Goal: Information Seeking & Learning: Learn about a topic

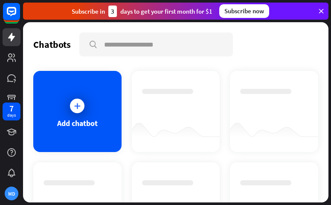
click at [159, 64] on div "Chatbots search Add chatbot Get started How to start building your chatbots Wat…" at bounding box center [176, 112] width 306 height 180
click at [254, 10] on div "Subscribe now" at bounding box center [244, 11] width 50 height 14
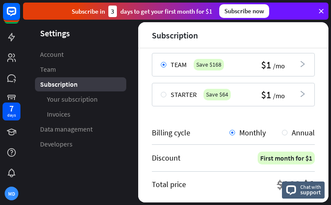
scroll to position [128, 0]
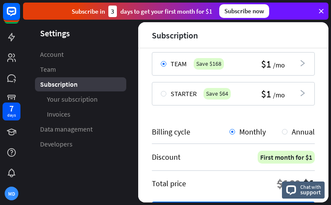
click at [299, 91] on icon "arrowhead_right" at bounding box center [302, 93] width 7 height 7
click at [262, 159] on div "First month for $1" at bounding box center [286, 157] width 57 height 13
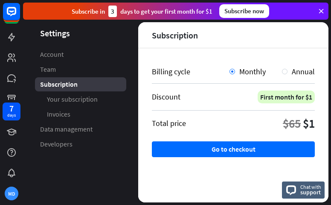
click at [321, 9] on icon at bounding box center [322, 11] width 8 height 8
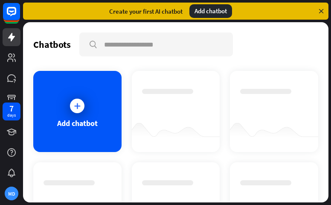
click at [138, 10] on div "Create your first AI chatbot" at bounding box center [145, 11] width 73 height 8
click at [321, 10] on icon at bounding box center [322, 11] width 8 height 8
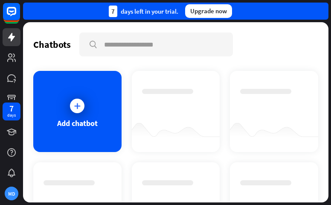
click at [140, 10] on div "7 days left in your trial." at bounding box center [144, 12] width 70 height 12
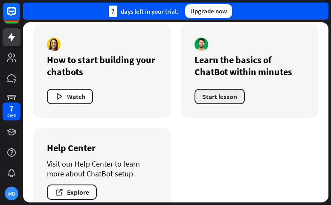
scroll to position [362, 0]
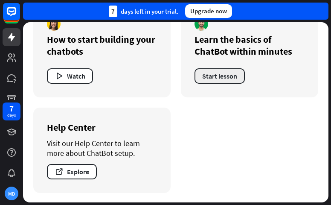
click at [223, 77] on button "Start lesson" at bounding box center [220, 75] width 50 height 15
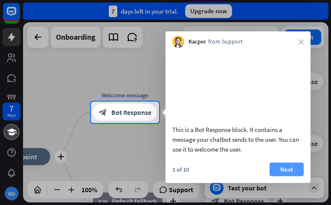
click at [283, 176] on button "Next" at bounding box center [287, 169] width 34 height 14
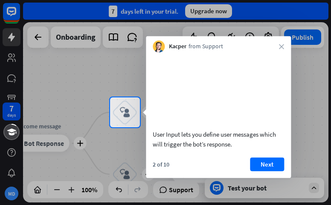
click at [265, 171] on button "Next" at bounding box center [267, 164] width 34 height 14
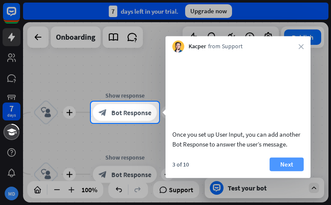
click at [294, 171] on button "Next" at bounding box center [287, 164] width 34 height 14
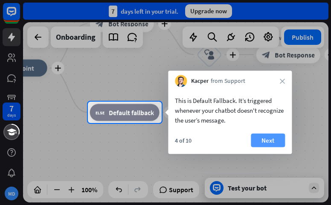
click at [262, 141] on button "Next" at bounding box center [268, 141] width 34 height 14
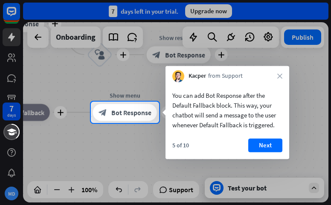
click at [262, 141] on button "Next" at bounding box center [265, 145] width 34 height 14
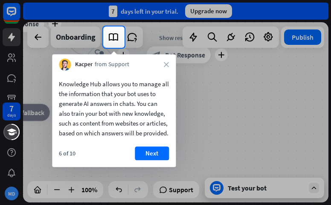
click at [244, 188] on div at bounding box center [165, 126] width 331 height 157
click at [164, 64] on icon "close" at bounding box center [166, 64] width 5 height 5
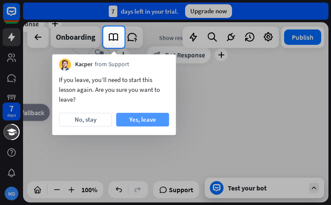
click at [130, 117] on button "Yes, leave" at bounding box center [142, 120] width 53 height 14
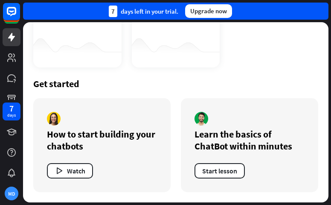
scroll to position [362, 0]
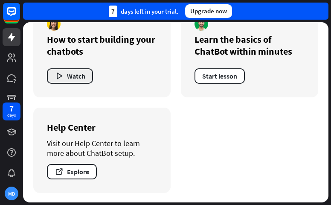
click at [70, 73] on button "Watch" at bounding box center [70, 75] width 46 height 15
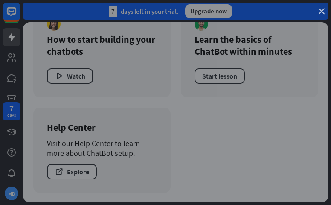
click at [319, 11] on icon "close" at bounding box center [322, 12] width 6 height 6
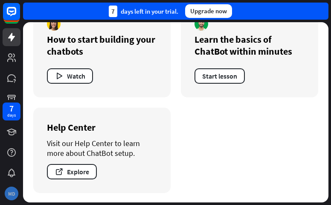
click at [10, 192] on div "MD" at bounding box center [12, 193] width 14 height 14
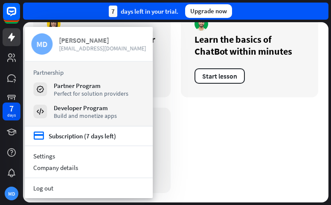
click at [66, 40] on div "[PERSON_NAME]" at bounding box center [102, 40] width 87 height 9
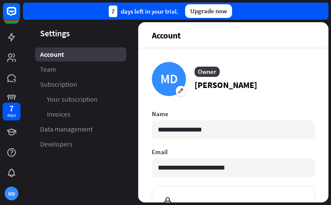
click at [54, 53] on span "Account" at bounding box center [52, 54] width 24 height 9
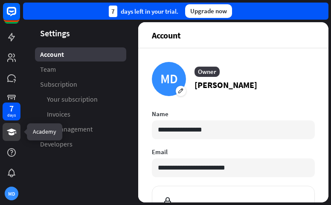
click at [12, 134] on icon at bounding box center [11, 131] width 9 height 7
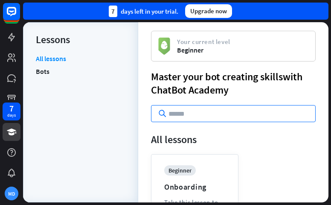
click at [172, 114] on input "text" at bounding box center [233, 113] width 165 height 17
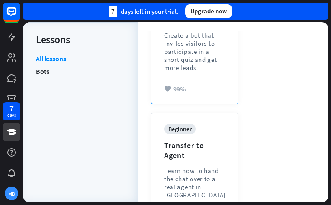
scroll to position [1144, 0]
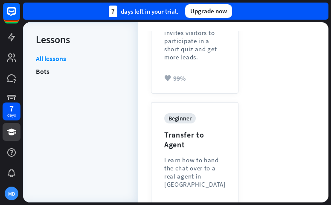
click at [82, 86] on div "All lessons Bots" at bounding box center [81, 124] width 90 height 140
click at [43, 70] on link "Bots" at bounding box center [43, 71] width 14 height 13
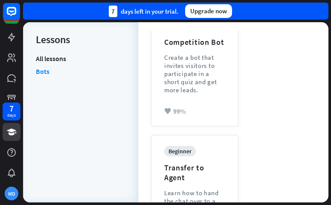
scroll to position [1144, 0]
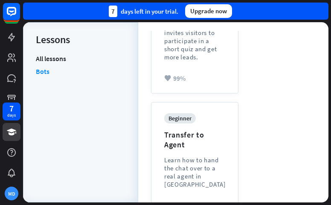
click at [52, 163] on div "All lessons Bots" at bounding box center [81, 124] width 90 height 140
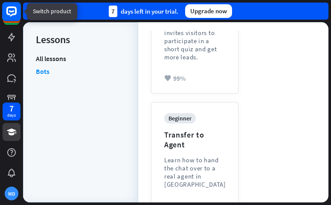
click at [14, 12] on rect at bounding box center [11, 11] width 19 height 19
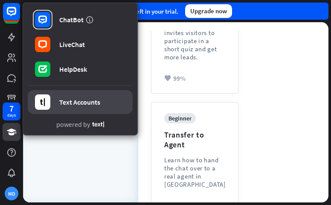
click at [65, 100] on div "Text Accounts" at bounding box center [79, 102] width 41 height 9
